Goal: Navigation & Orientation: Find specific page/section

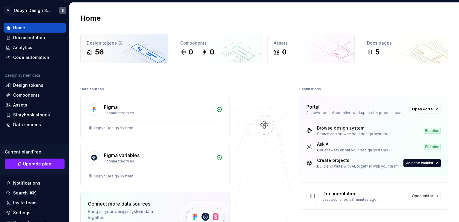
click at [114, 52] on div "56" at bounding box center [124, 52] width 75 height 10
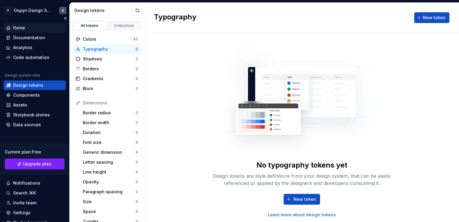
click at [31, 28] on div "Home" at bounding box center [34, 28] width 57 height 6
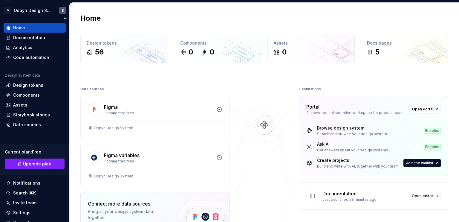
click at [31, 28] on div "Home" at bounding box center [34, 28] width 57 height 6
click at [62, 18] on button "Collapse sidebar" at bounding box center [65, 18] width 8 height 8
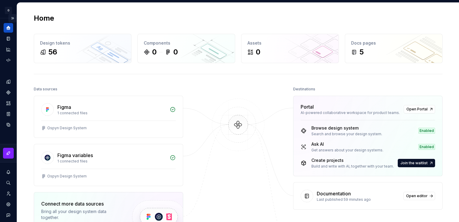
click at [11, 17] on button "Expand sidebar" at bounding box center [12, 18] width 8 height 8
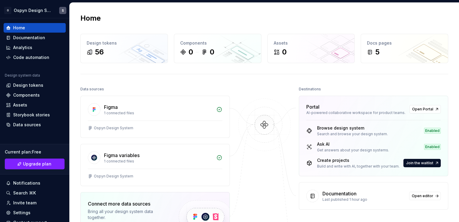
click at [253, 91] on div at bounding box center [265, 178] width 60 height 187
